Goal: Information Seeking & Learning: Learn about a topic

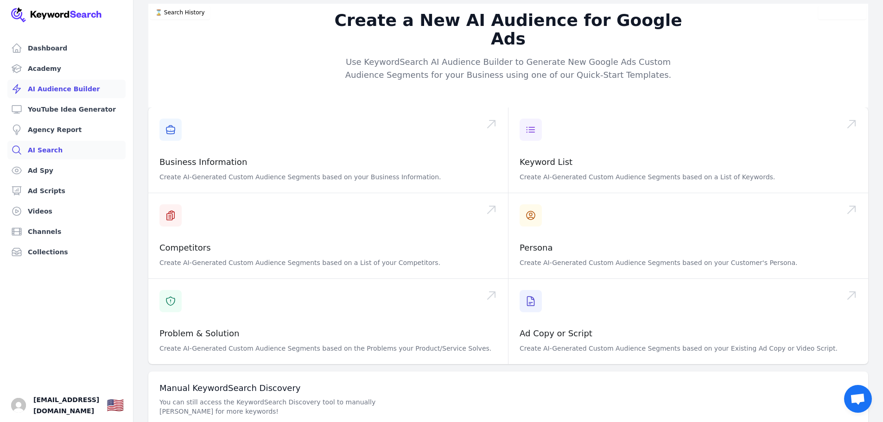
click at [46, 152] on link "AI Search" at bounding box center [66, 150] width 118 height 19
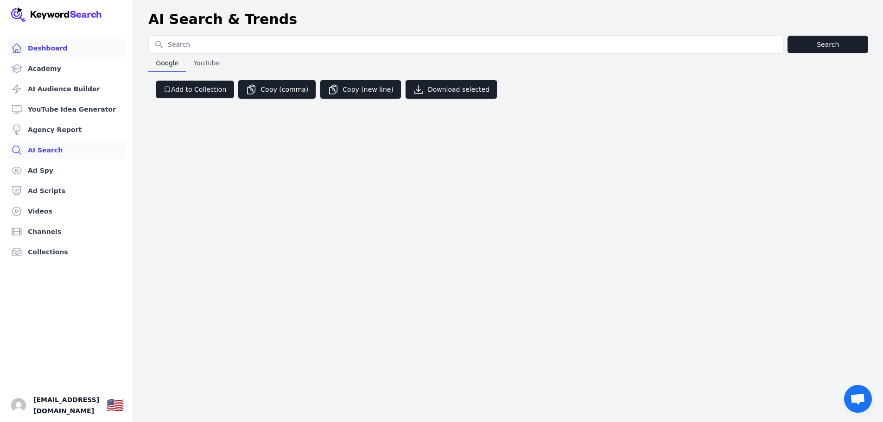
click at [39, 48] on link "Dashboard" at bounding box center [66, 48] width 118 height 19
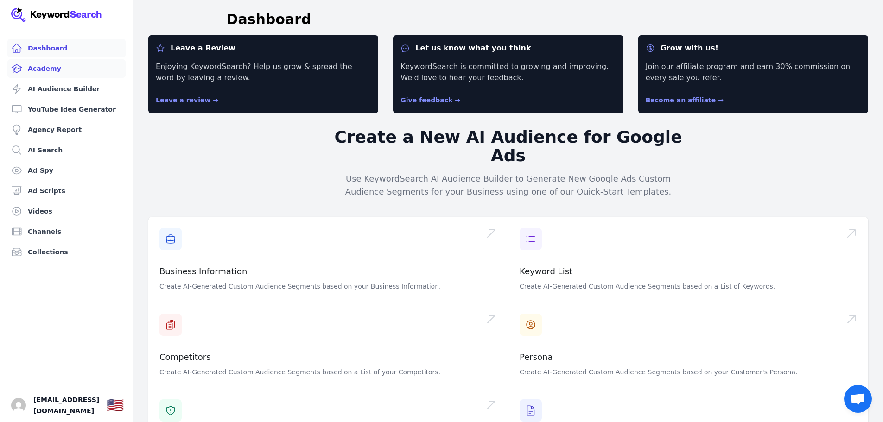
click at [38, 69] on link "Academy" at bounding box center [66, 68] width 118 height 19
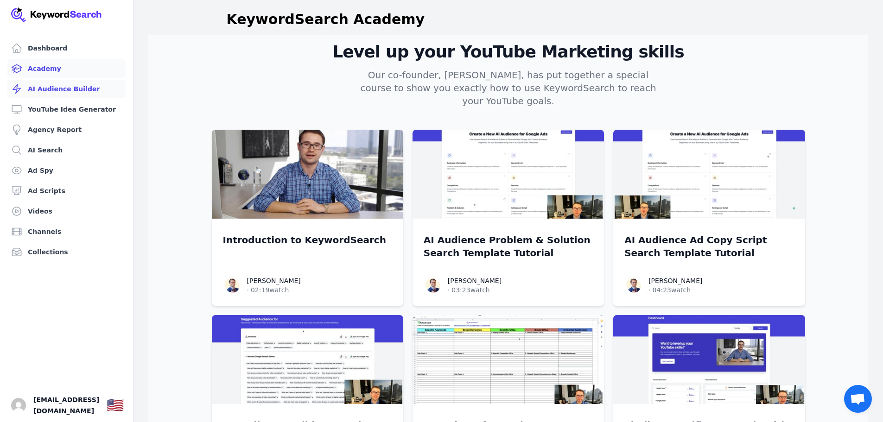
click at [50, 90] on link "AI Audience Builder" at bounding box center [66, 89] width 118 height 19
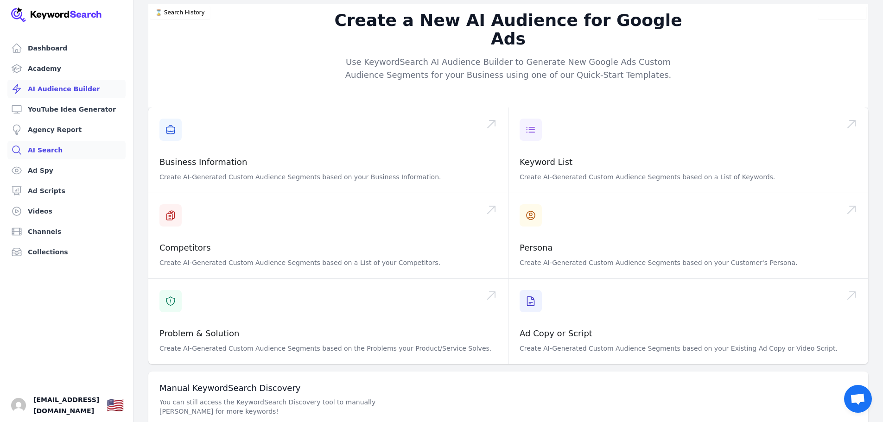
scroll to position [29, 0]
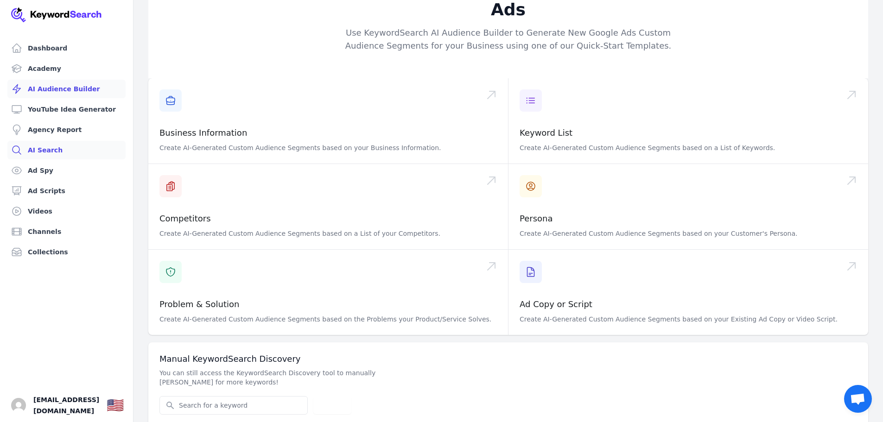
click at [52, 145] on link "AI Search" at bounding box center [66, 150] width 118 height 19
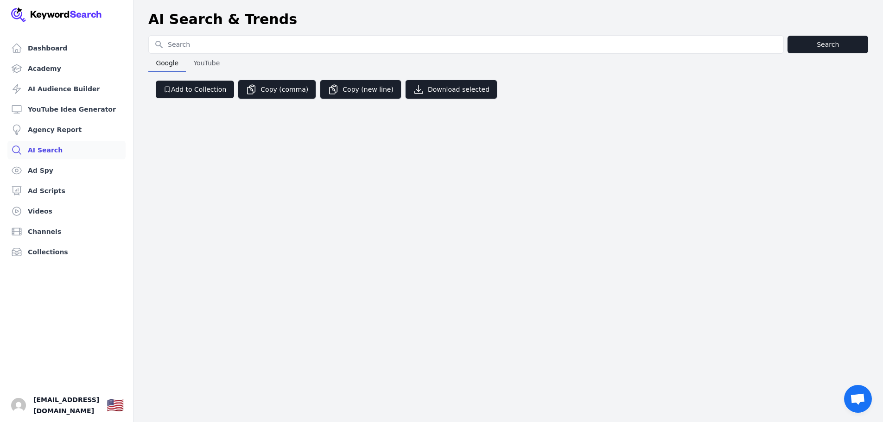
click at [195, 45] on input "Search for YouTube Keywords" at bounding box center [466, 45] width 635 height 18
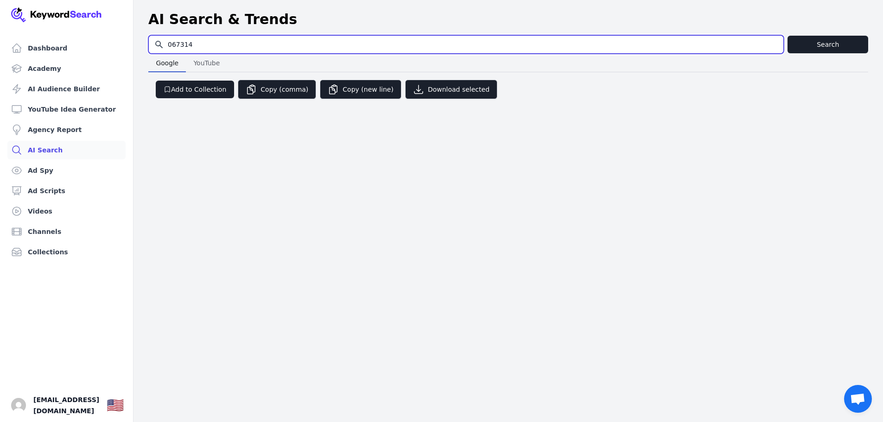
click at [184, 41] on input "067314" at bounding box center [466, 45] width 635 height 18
drag, startPoint x: 193, startPoint y: 43, endPoint x: 155, endPoint y: 41, distance: 38.0
click at [157, 41] on input "067314" at bounding box center [466, 45] width 635 height 18
paste input "small business advertising ideas"
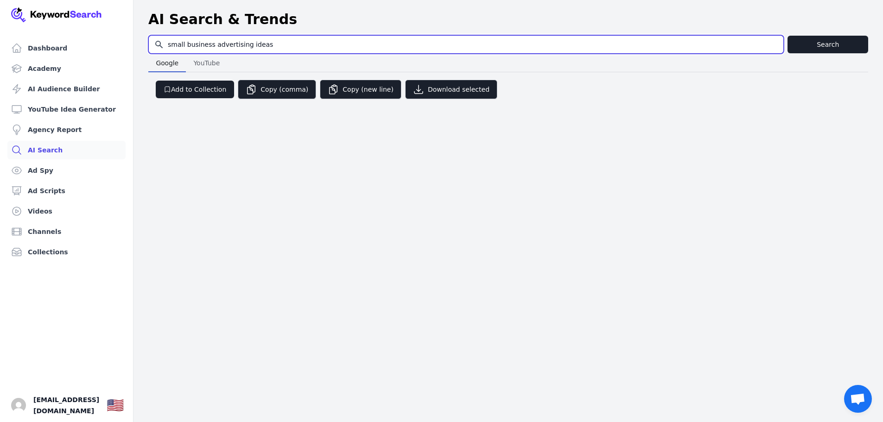
type input "small business advertising ideas"
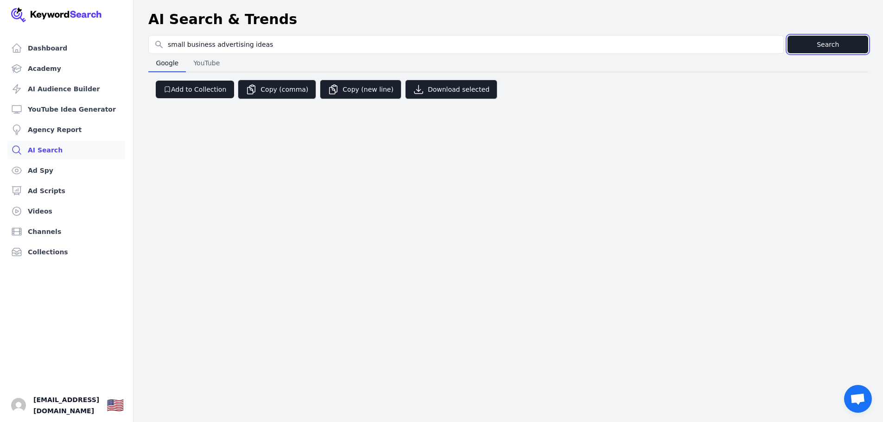
click at [814, 45] on button "Search" at bounding box center [828, 45] width 81 height 18
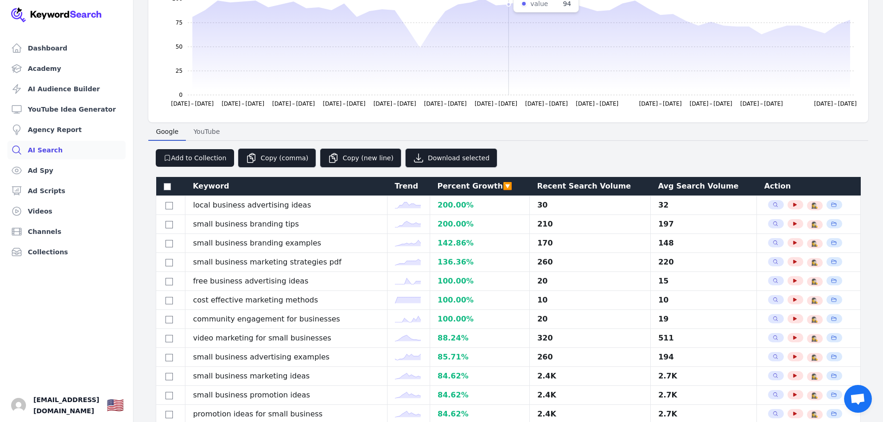
scroll to position [139, 0]
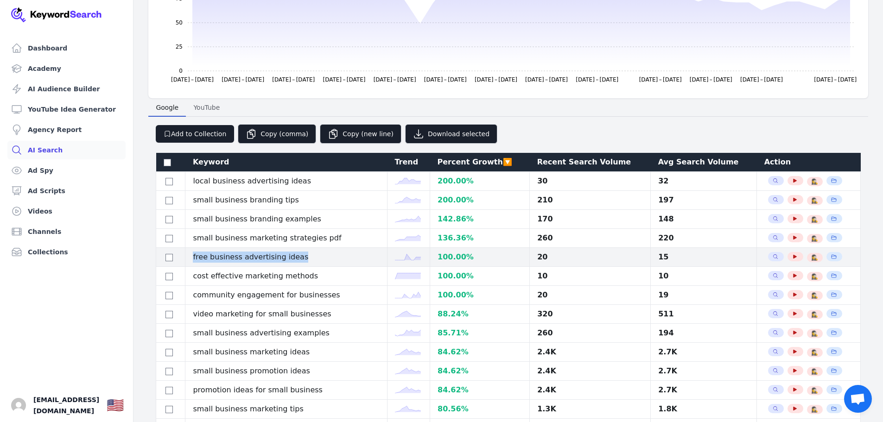
drag, startPoint x: 310, startPoint y: 256, endPoint x: 194, endPoint y: 258, distance: 116.4
click at [194, 258] on td "free business advertising ideas" at bounding box center [286, 257] width 202 height 19
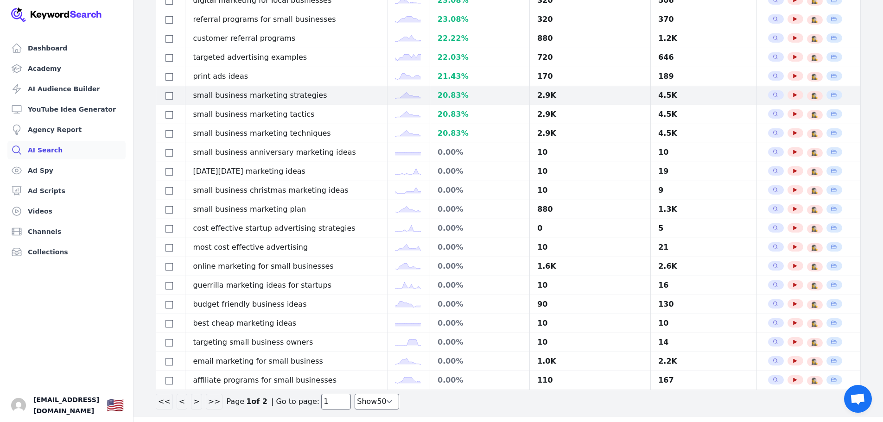
scroll to position [877, 0]
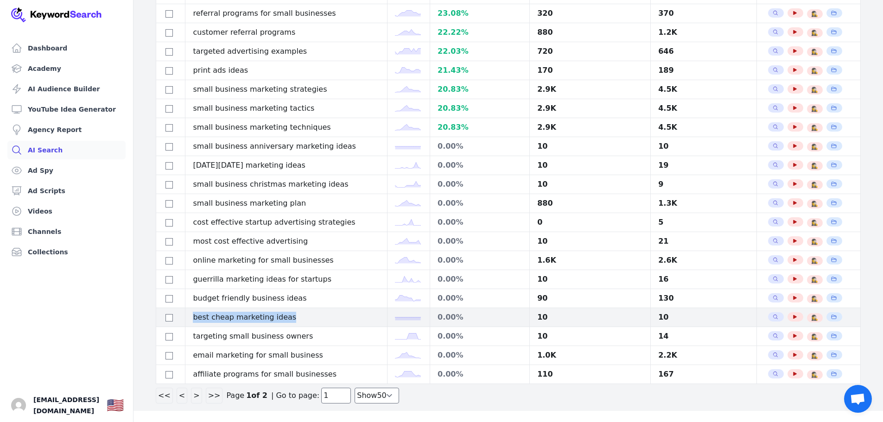
drag, startPoint x: 295, startPoint y: 317, endPoint x: 203, endPoint y: 316, distance: 92.3
click at [194, 317] on td "best cheap marketing ideas" at bounding box center [286, 317] width 202 height 19
copy td "best cheap marketing ideas"
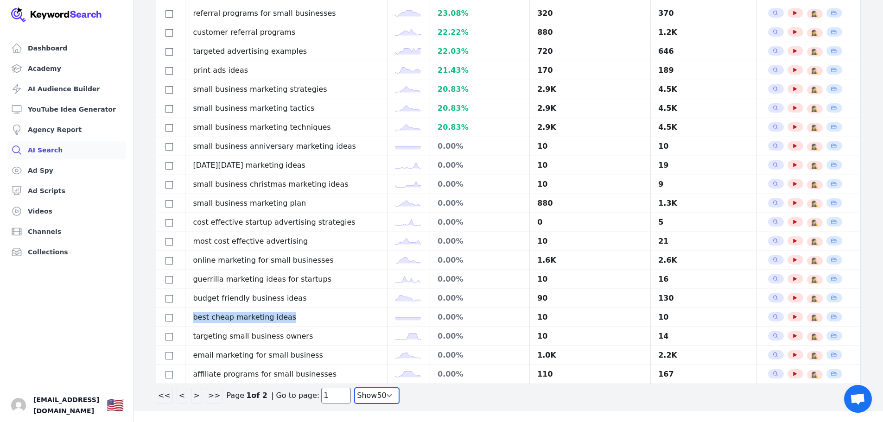
click at [376, 397] on select "Show 30 Show 40 Show 50 Show 100" at bounding box center [377, 396] width 45 height 16
select select "100"
click at [355, 404] on select "Show 30 Show 40 Show 50 Show 100" at bounding box center [377, 396] width 45 height 16
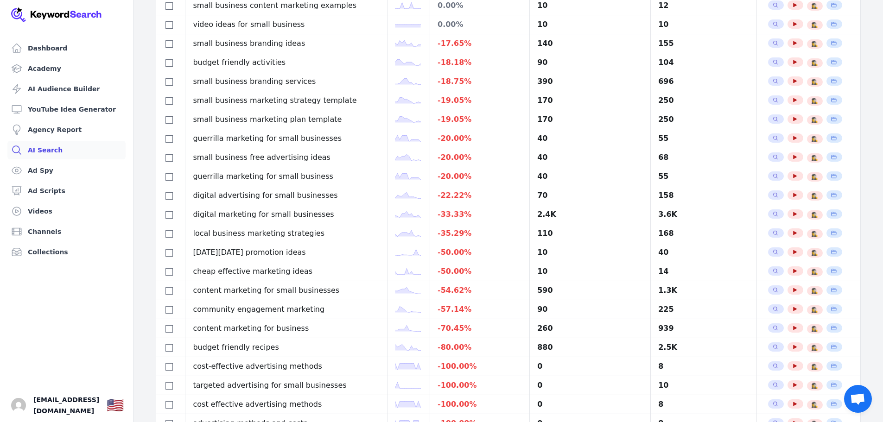
scroll to position [1306, 0]
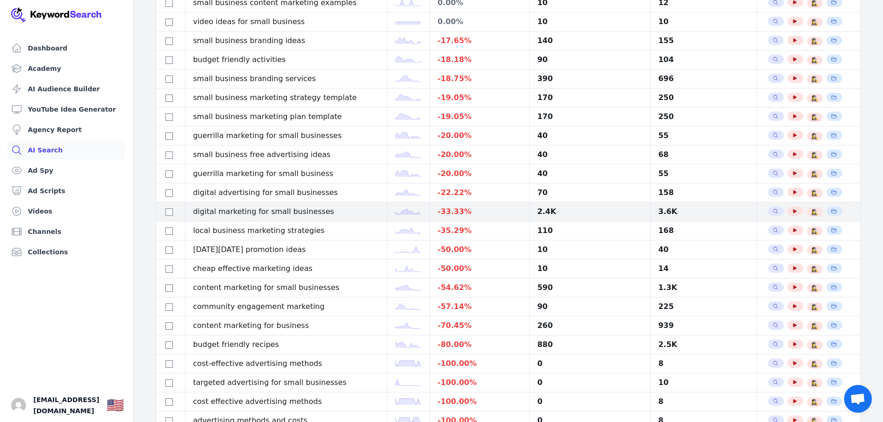
click at [286, 215] on td "digital marketing for small businesses" at bounding box center [286, 212] width 202 height 19
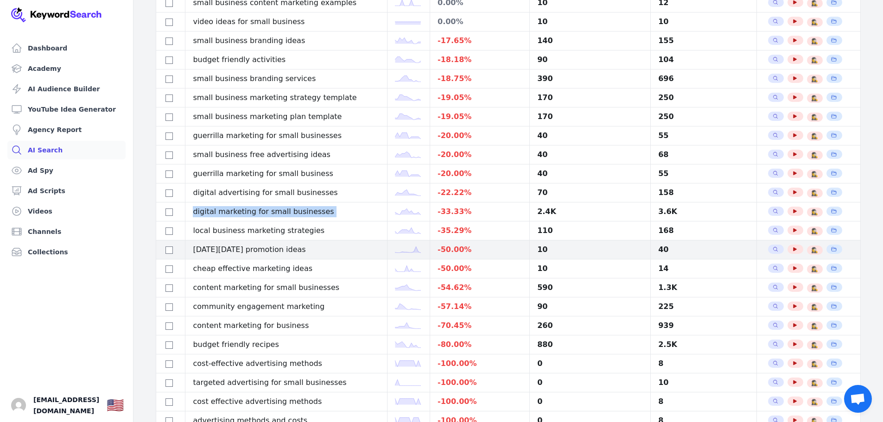
copy tr "digital marketing for small businesses"
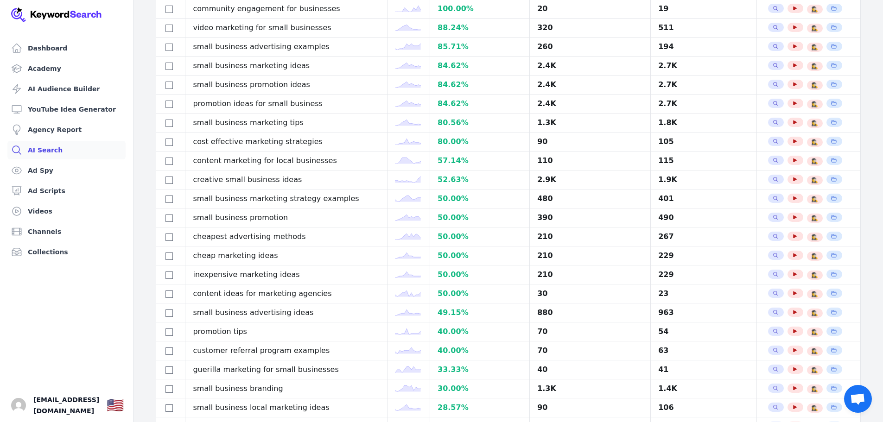
scroll to position [286, 0]
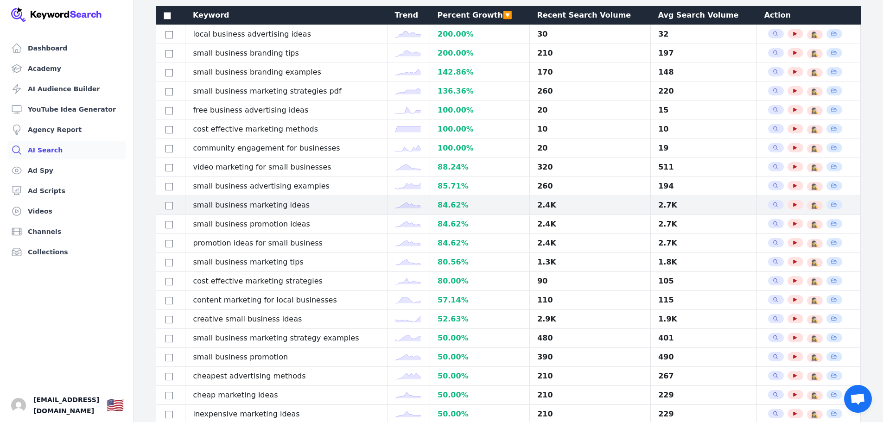
click at [251, 206] on td "small business marketing ideas" at bounding box center [286, 205] width 202 height 19
copy tr "small business marketing ideas"
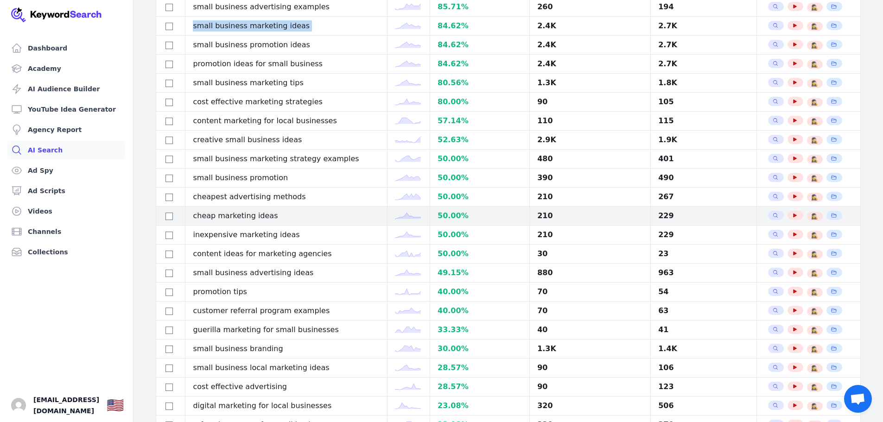
scroll to position [471, 0]
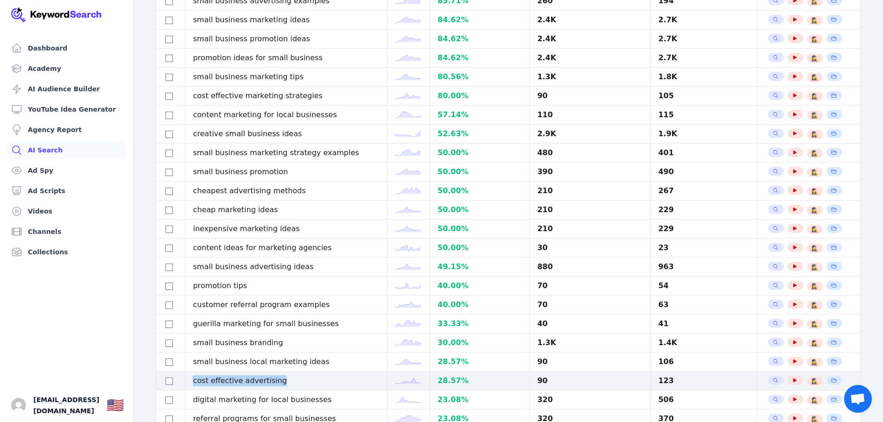
drag, startPoint x: 272, startPoint y: 378, endPoint x: 196, endPoint y: 383, distance: 76.6
click at [196, 383] on td "cost effective advertising" at bounding box center [286, 381] width 202 height 19
copy td "cost effective advertising"
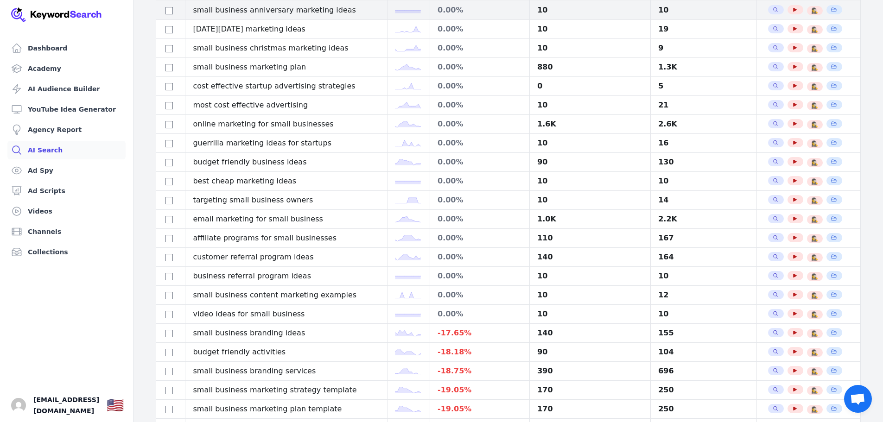
scroll to position [981, 0]
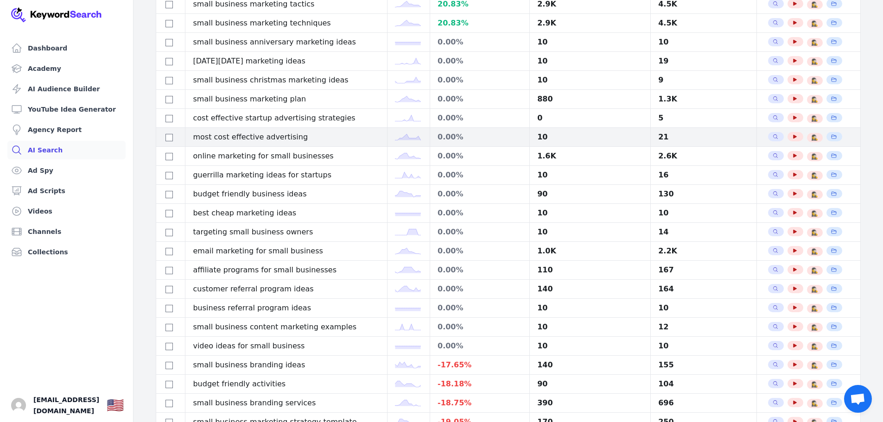
click at [243, 134] on td "most cost effective advertising" at bounding box center [286, 137] width 202 height 19
copy tr "most cost effective advertising"
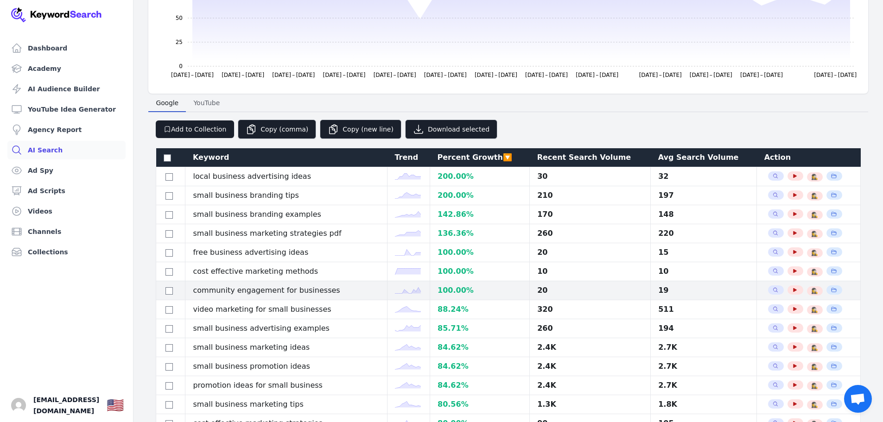
scroll to position [0, 0]
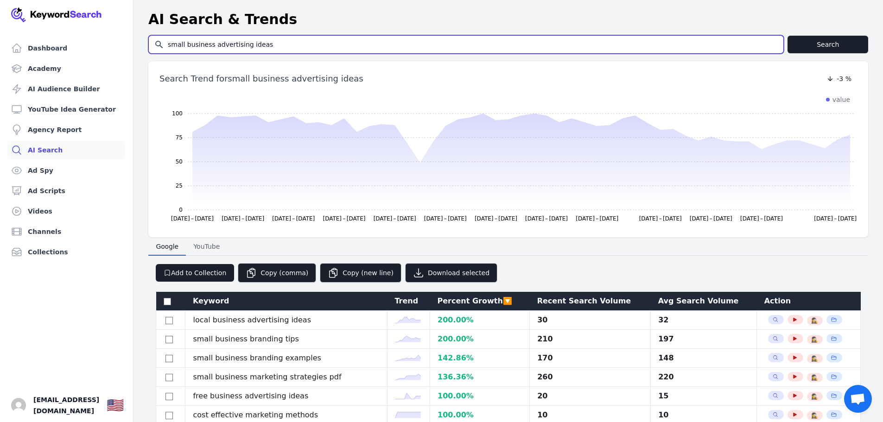
click at [267, 46] on input "small business advertising ideas" at bounding box center [466, 45] width 635 height 18
drag, startPoint x: 297, startPoint y: 41, endPoint x: 124, endPoint y: 41, distance: 172.9
paste input "email marketing"
type input "email marketing"
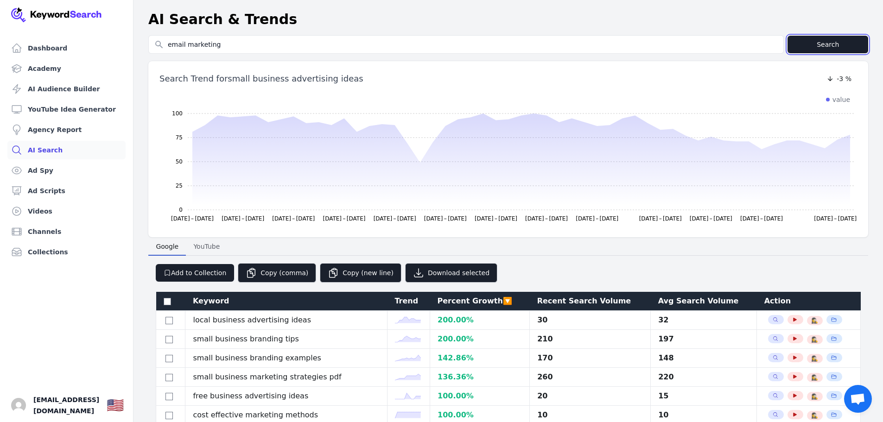
click at [828, 44] on button "Search" at bounding box center [828, 45] width 81 height 18
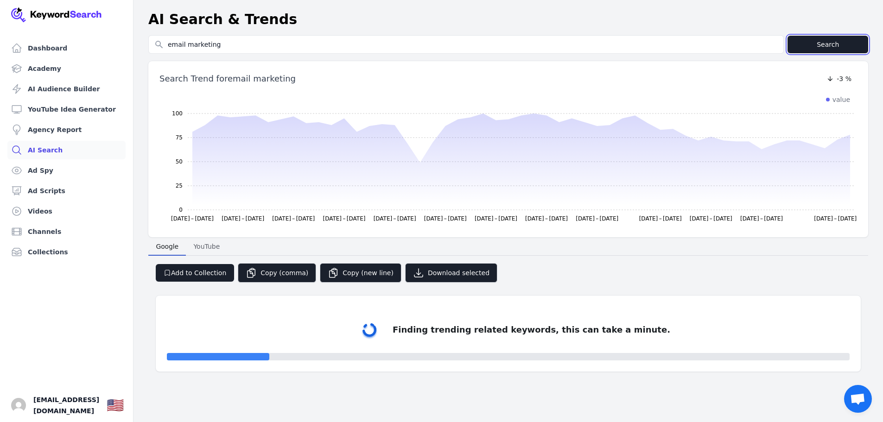
select select "50"
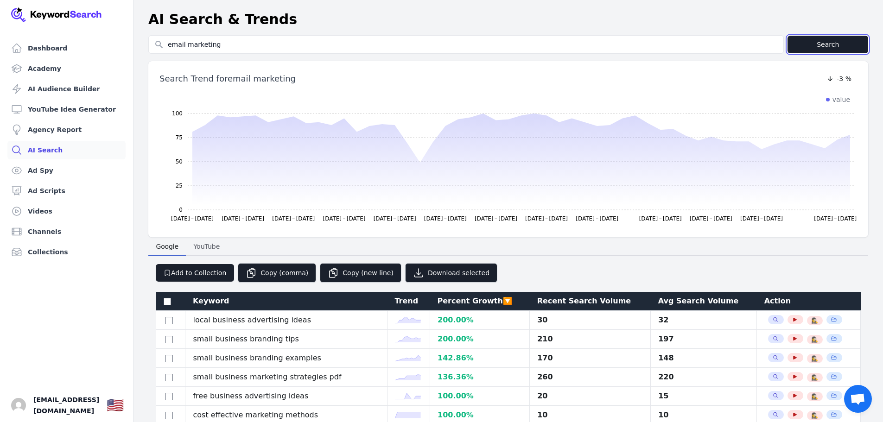
click at [831, 46] on button "Search" at bounding box center [828, 45] width 81 height 18
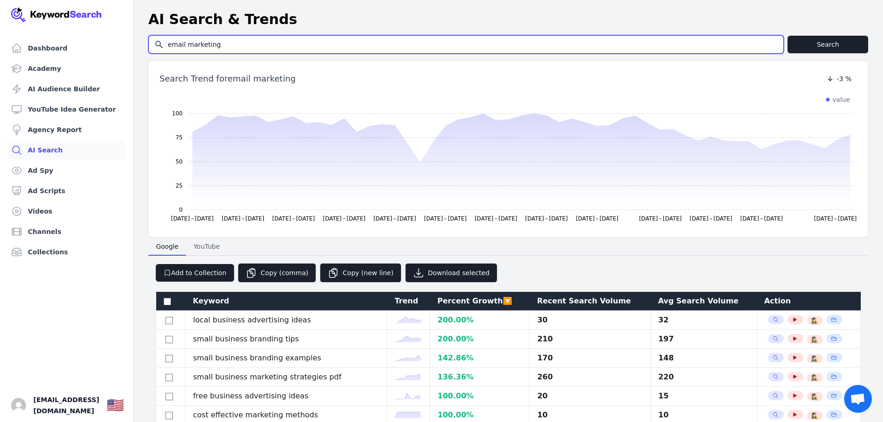
click at [183, 48] on input "email marketing" at bounding box center [466, 45] width 635 height 18
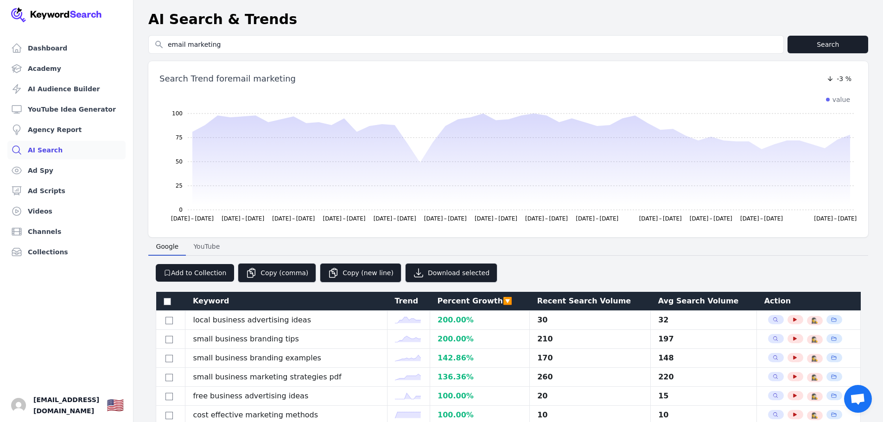
click at [45, 152] on link "AI Search" at bounding box center [66, 150] width 118 height 19
click at [49, 130] on link "Agency Report" at bounding box center [66, 130] width 118 height 19
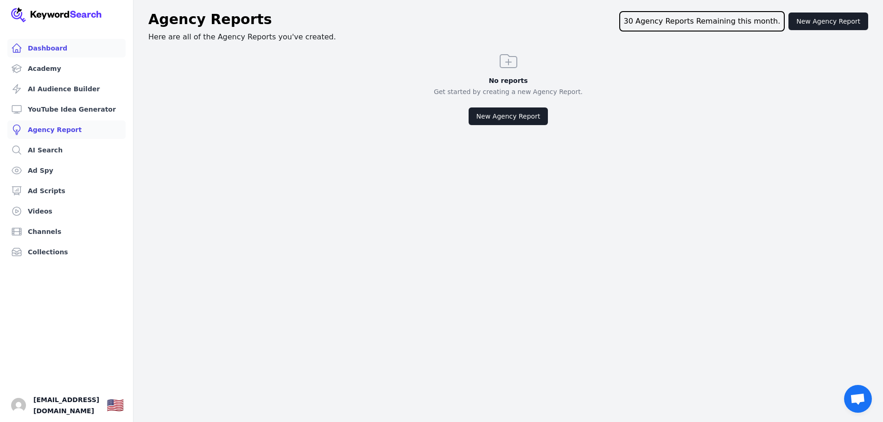
click at [45, 51] on link "Dashboard" at bounding box center [66, 48] width 118 height 19
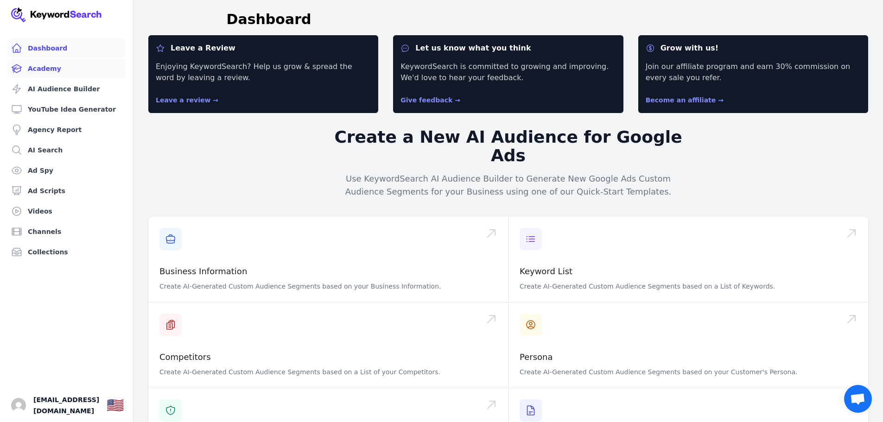
click at [44, 67] on link "Academy" at bounding box center [66, 68] width 118 height 19
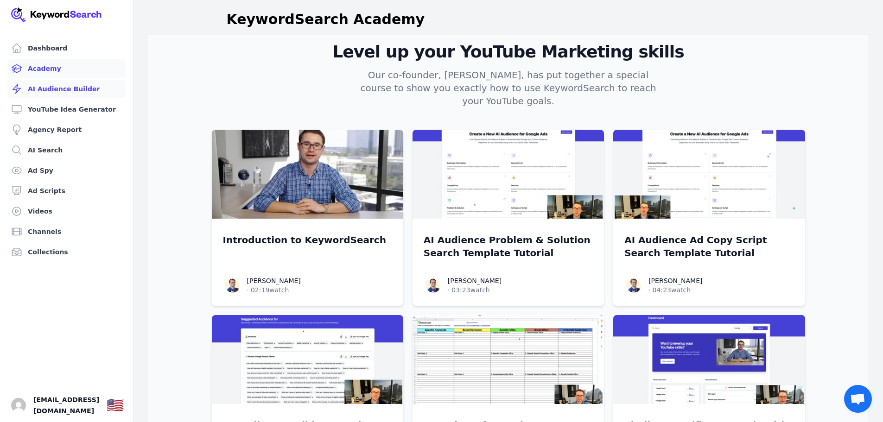
click at [41, 87] on link "AI Audience Builder" at bounding box center [66, 89] width 118 height 19
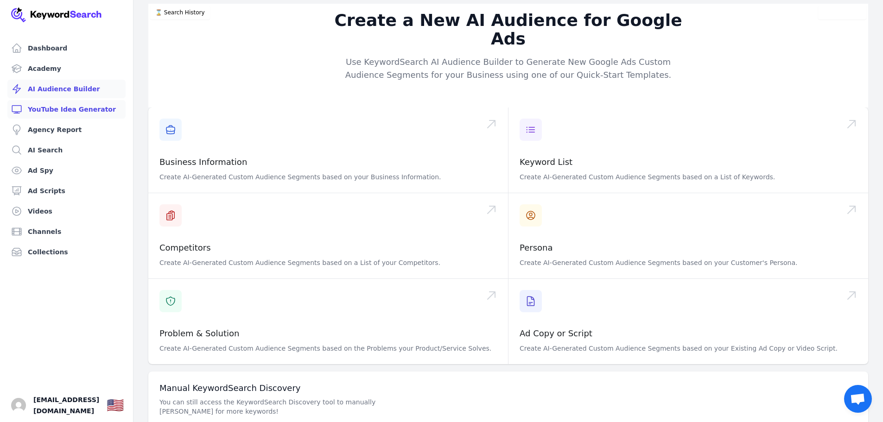
click at [44, 113] on link "YouTube Idea Generator" at bounding box center [66, 109] width 118 height 19
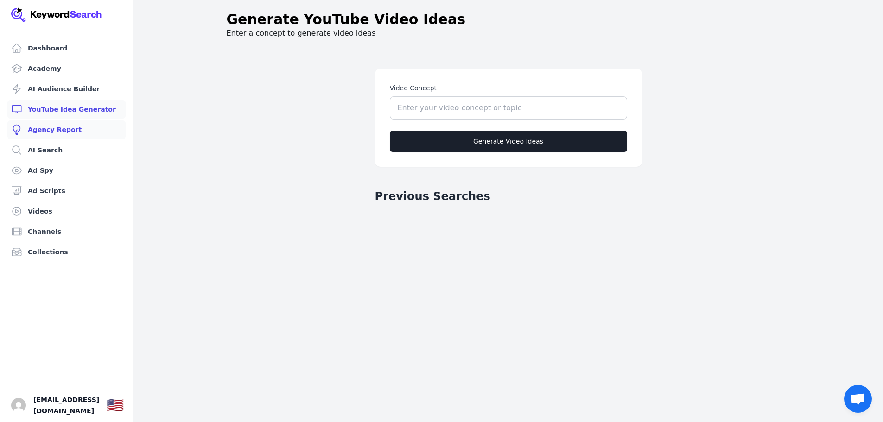
click at [46, 134] on link "Agency Report" at bounding box center [66, 130] width 118 height 19
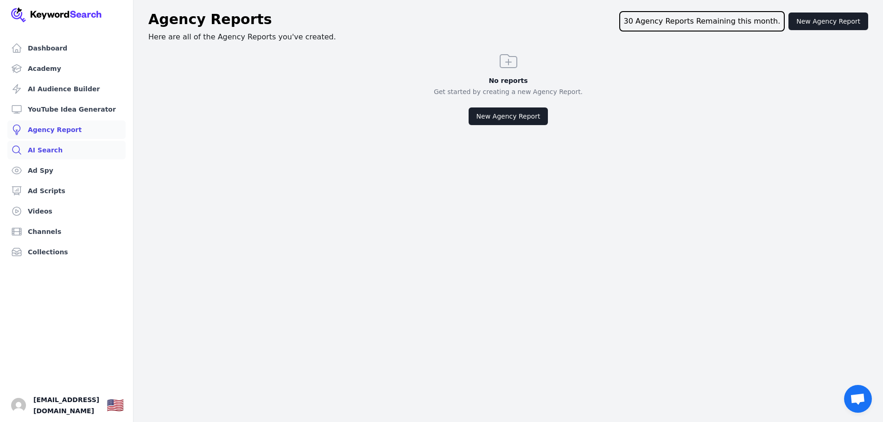
click at [44, 150] on link "AI Search" at bounding box center [66, 150] width 118 height 19
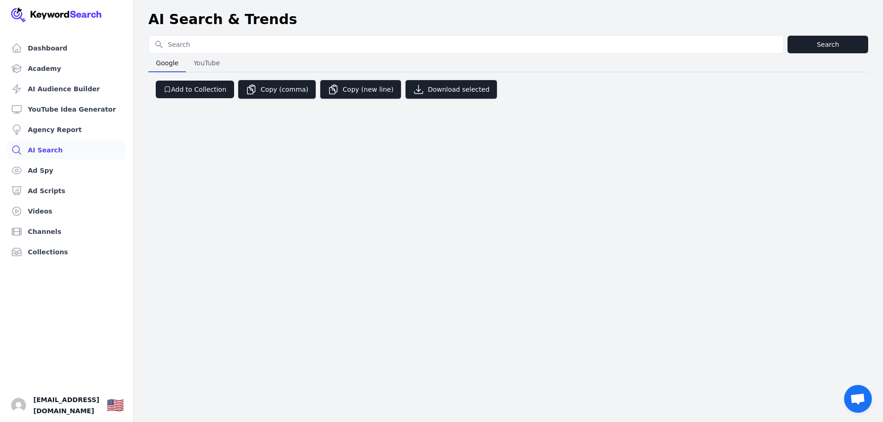
click at [204, 45] on input "Search for YouTube Keywords" at bounding box center [466, 45] width 635 height 18
type input "email marketing"
click at [824, 51] on button "Search" at bounding box center [828, 45] width 81 height 18
click at [826, 47] on button "Search" at bounding box center [828, 45] width 81 height 18
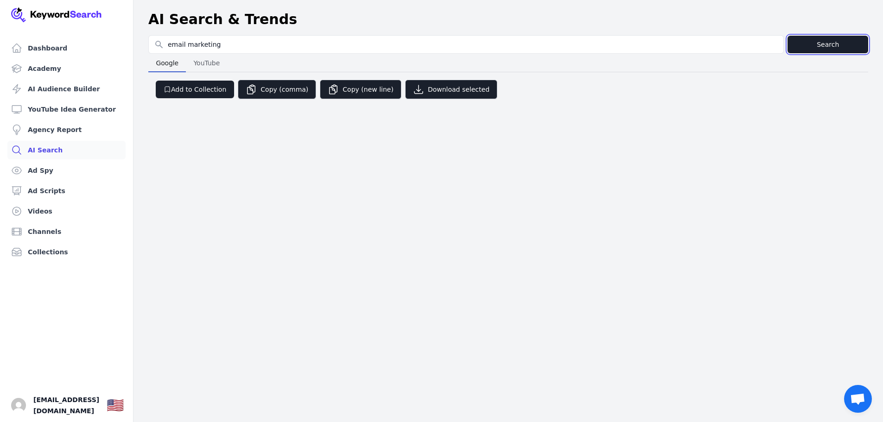
click at [826, 47] on button "Search" at bounding box center [828, 45] width 81 height 18
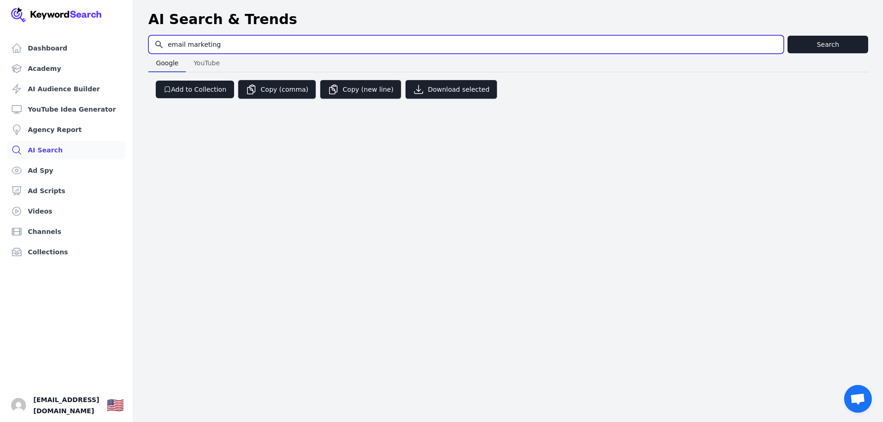
click at [249, 45] on input "email marketing" at bounding box center [466, 45] width 635 height 18
drag, startPoint x: 261, startPoint y: 39, endPoint x: 146, endPoint y: 25, distance: 116.3
click at [129, 40] on div "Dashboard Academy AI Audience Builder YouTube Idea Generator Agency Report AI S…" at bounding box center [441, 56] width 883 height 112
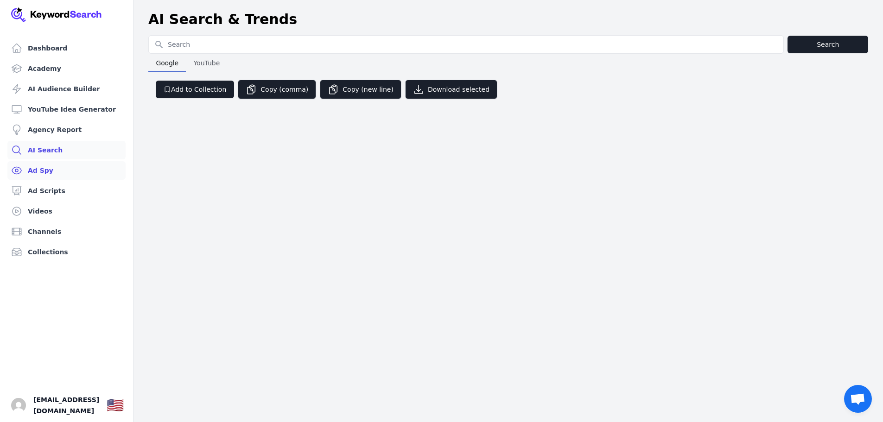
click at [32, 168] on link "Ad Spy" at bounding box center [66, 170] width 118 height 19
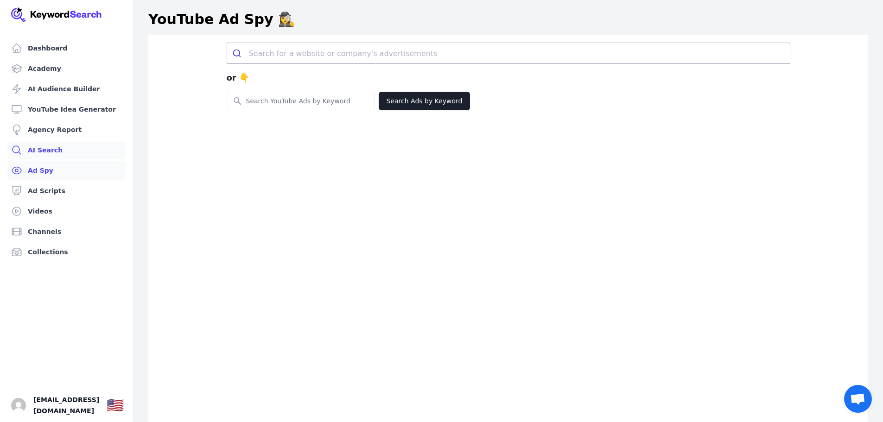
click at [32, 149] on link "AI Search" at bounding box center [66, 150] width 118 height 19
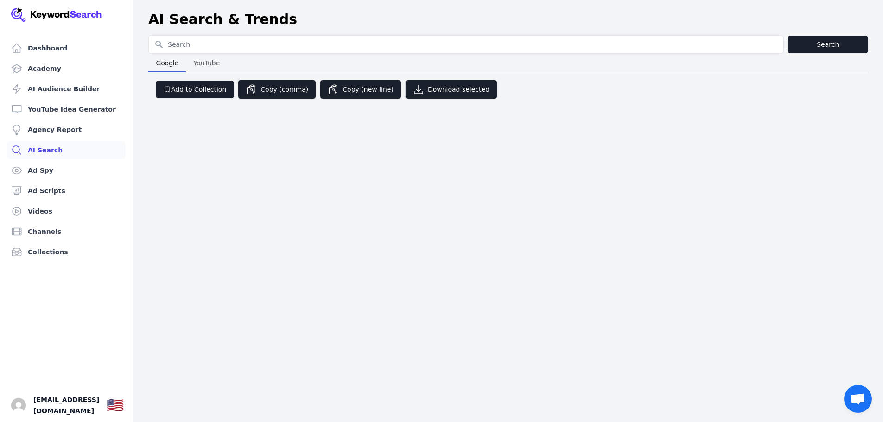
click at [199, 66] on span "YouTube" at bounding box center [207, 63] width 34 height 13
click at [166, 64] on span "Google" at bounding box center [167, 63] width 30 height 13
